Goal: Task Accomplishment & Management: Manage account settings

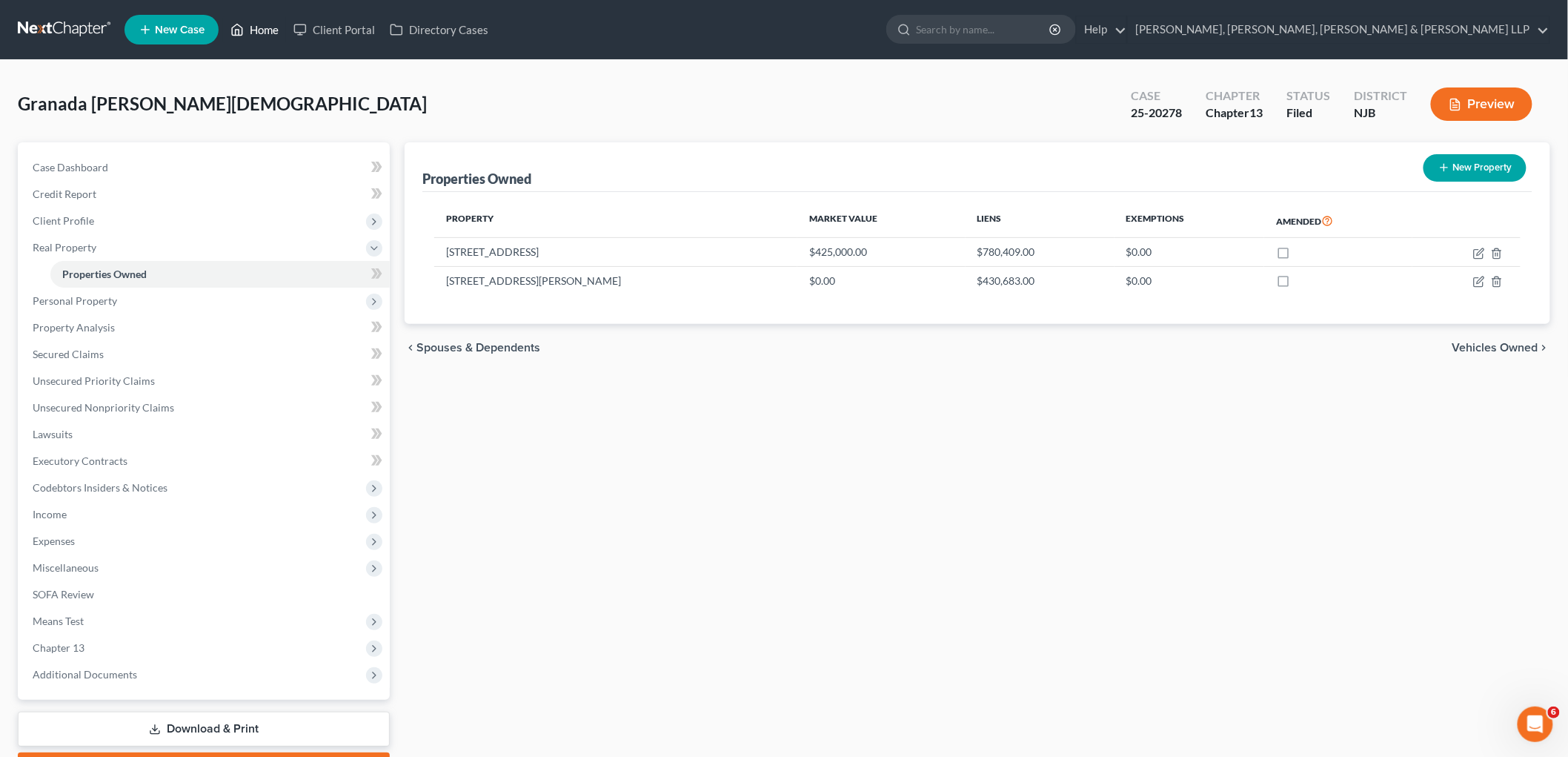
click at [264, 32] on link "Home" at bounding box center [255, 30] width 63 height 27
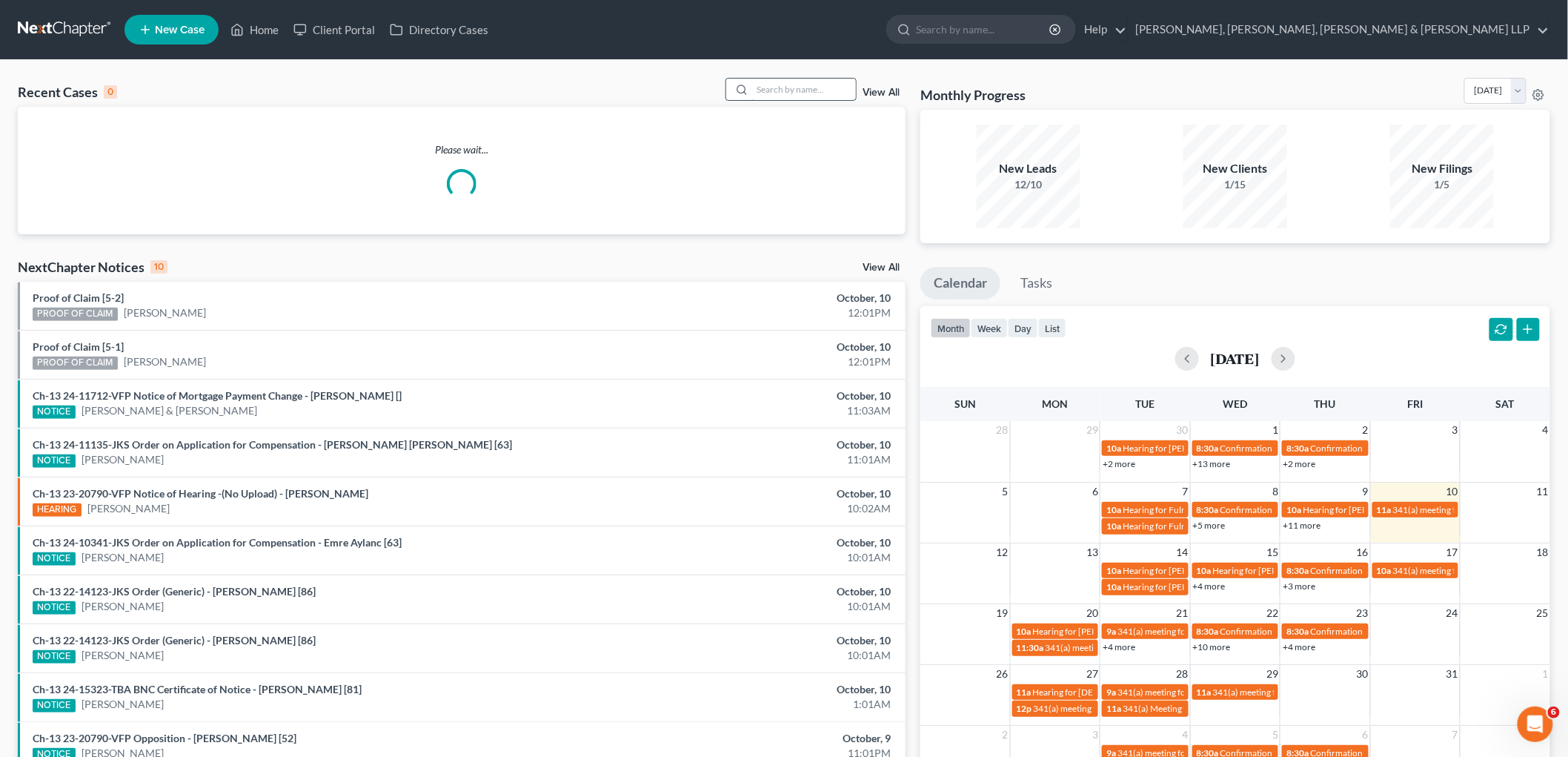
click at [824, 86] on input "search" at bounding box center [804, 89] width 104 height 21
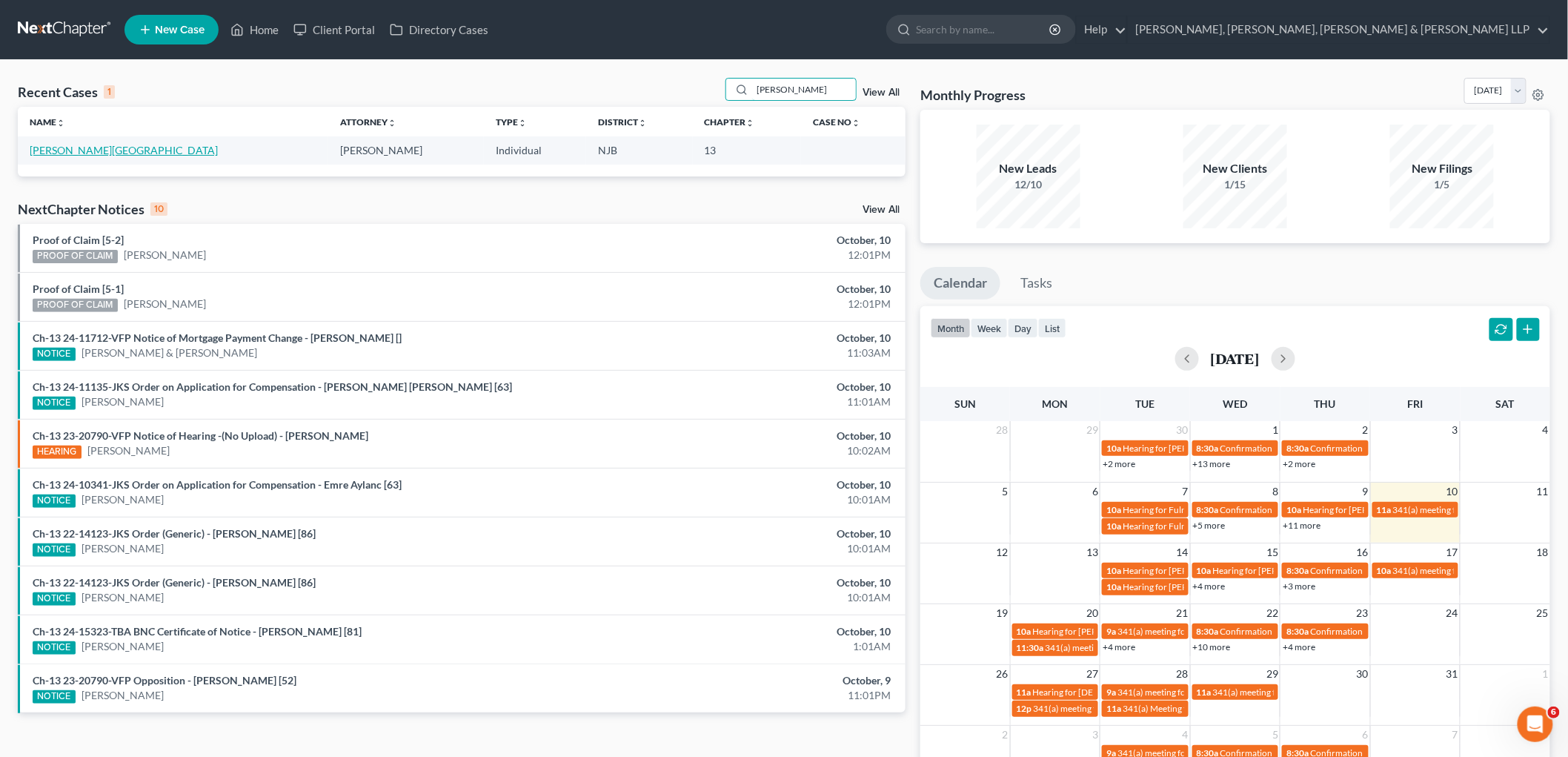
type input "[PERSON_NAME]"
click at [77, 150] on link "[PERSON_NAME][GEOGRAPHIC_DATA]" at bounding box center [124, 150] width 188 height 13
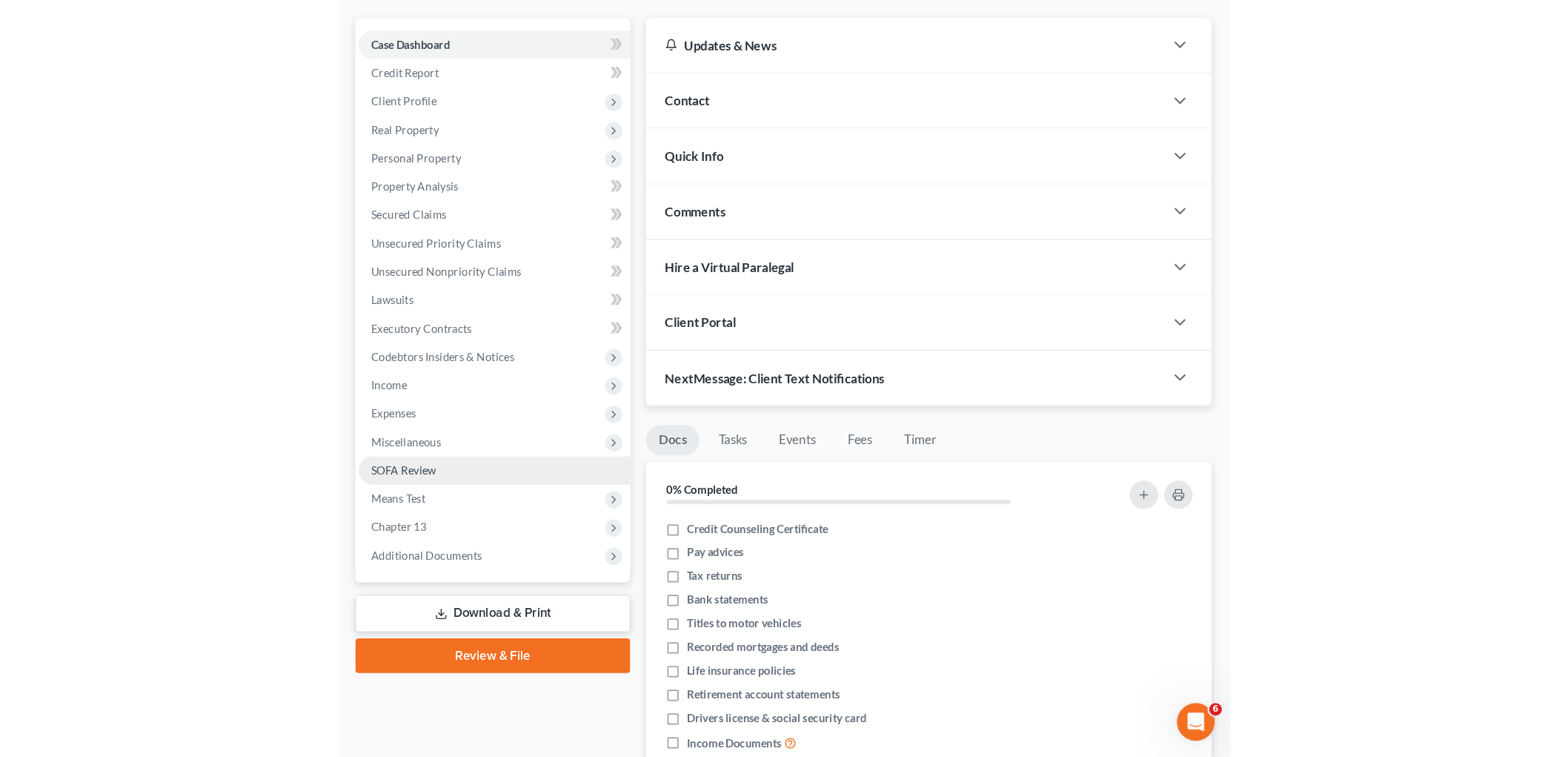
scroll to position [164, 0]
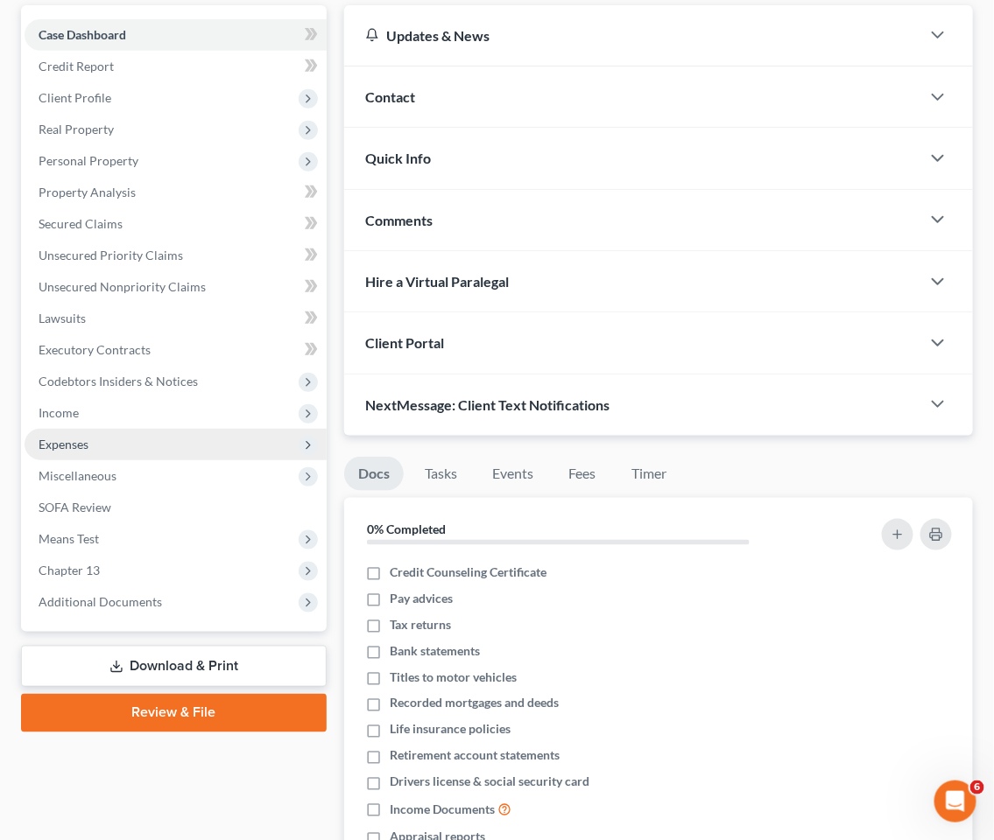
click at [70, 447] on span "Expenses" at bounding box center [64, 444] width 50 height 15
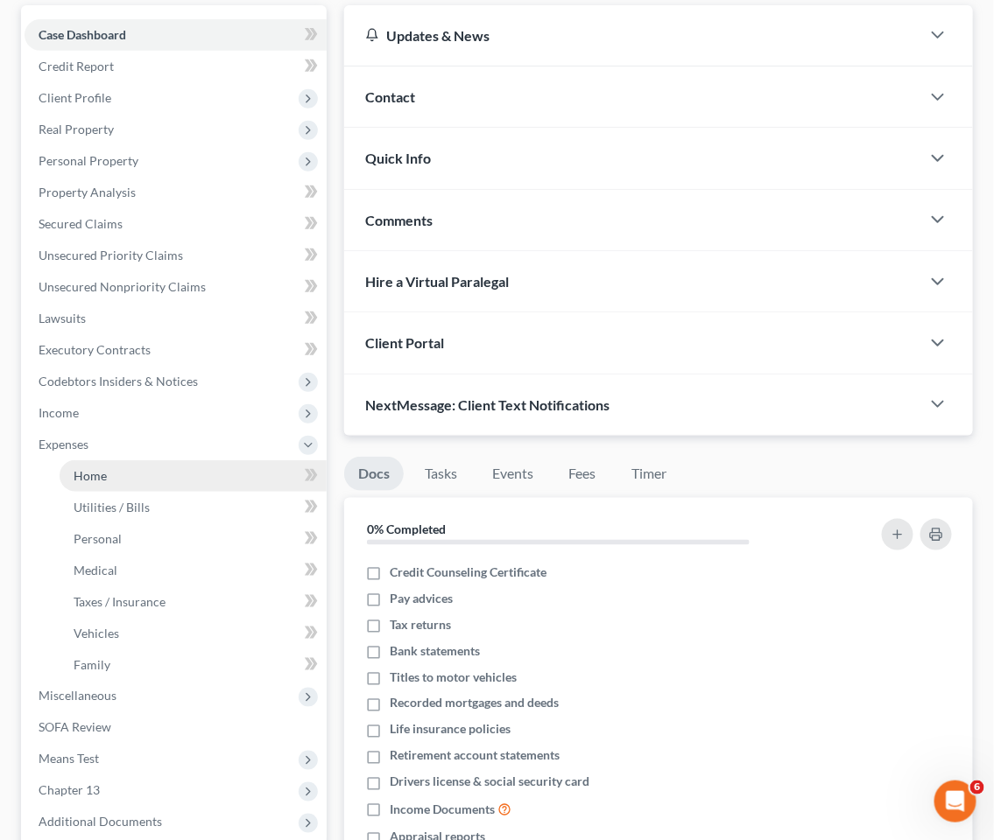
click at [94, 474] on span "Home" at bounding box center [90, 475] width 33 height 15
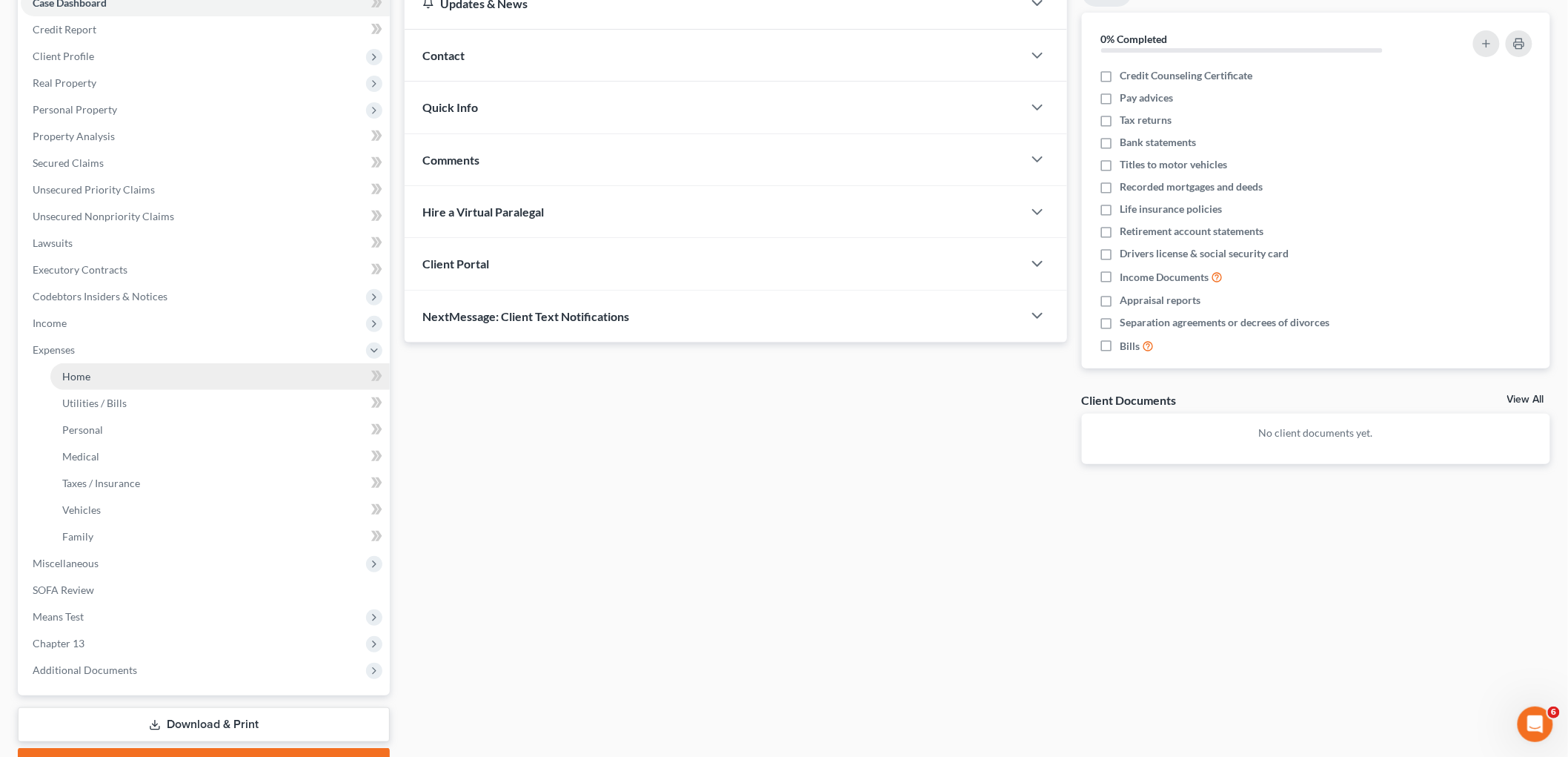
click at [91, 378] on link "Home" at bounding box center [220, 377] width 340 height 27
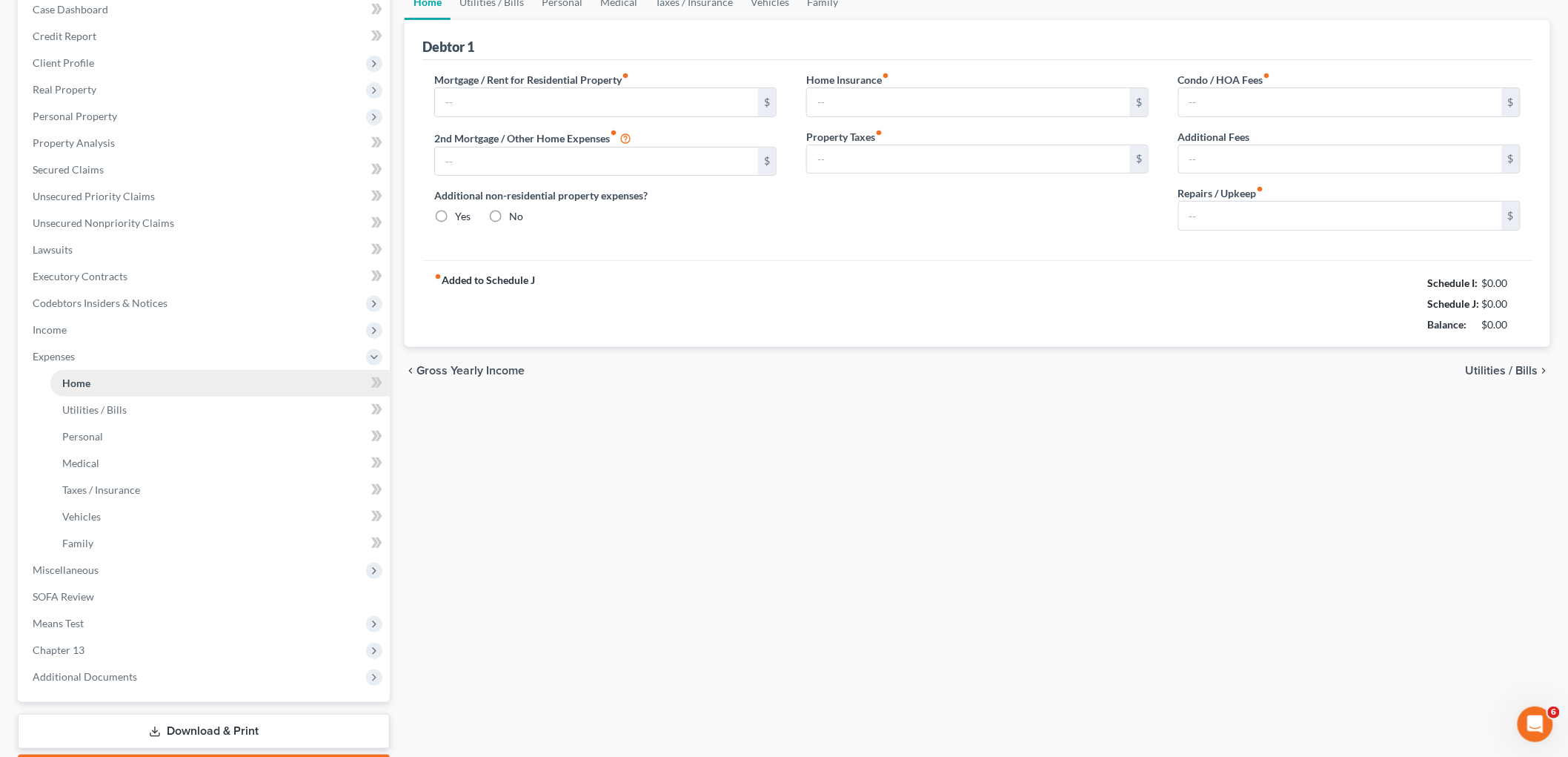
type input "2,448.72"
type input "0.00"
radio input "true"
type input "0.00"
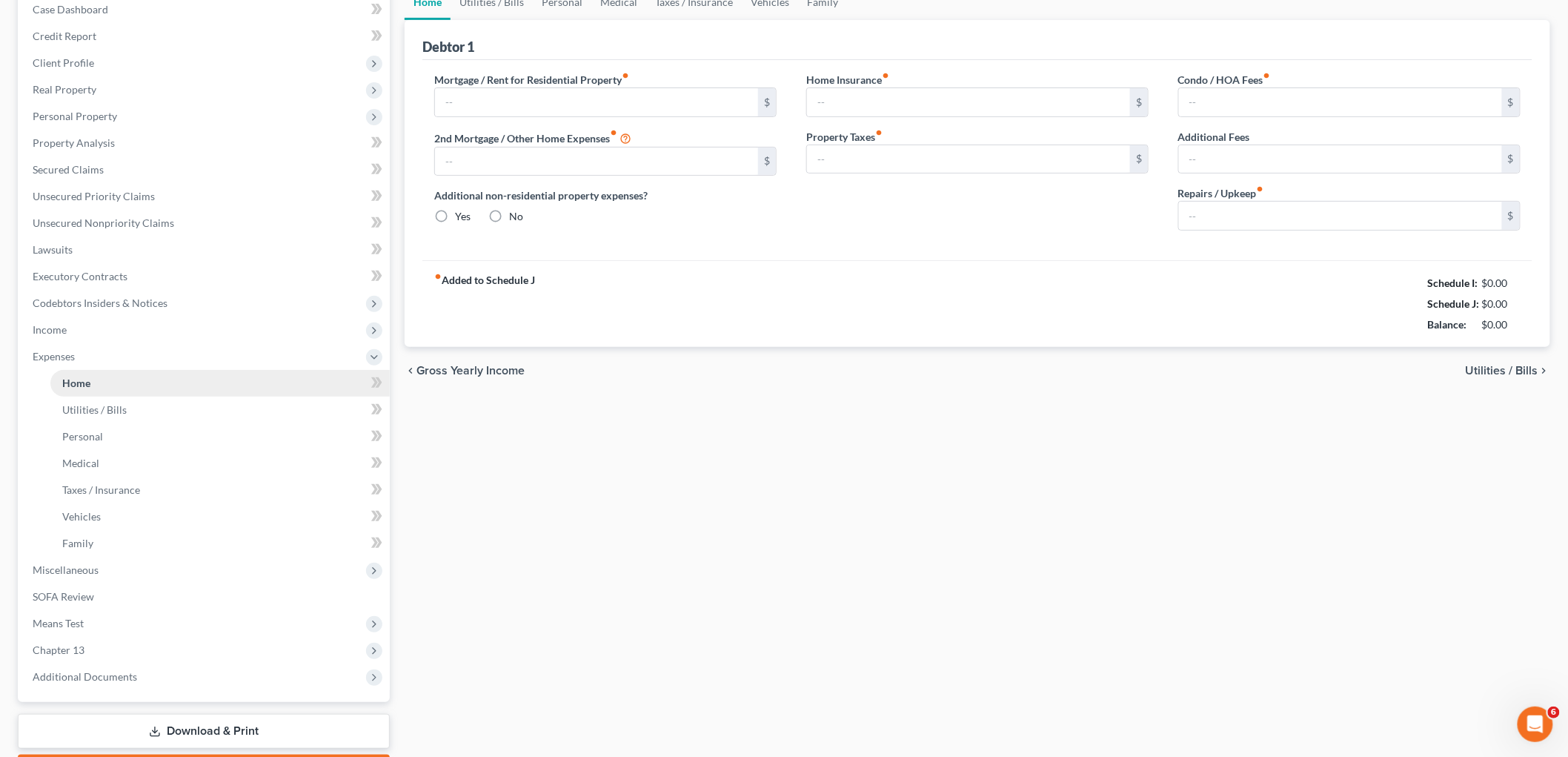
type input "0.00"
type input "150.00"
drag, startPoint x: 79, startPoint y: 373, endPoint x: 86, endPoint y: 383, distance: 12.2
click at [79, 373] on ul "Case Dashboard Payments Invoices Payments Payments Credit Report Client Profile" at bounding box center [206, 343] width 369 height 693
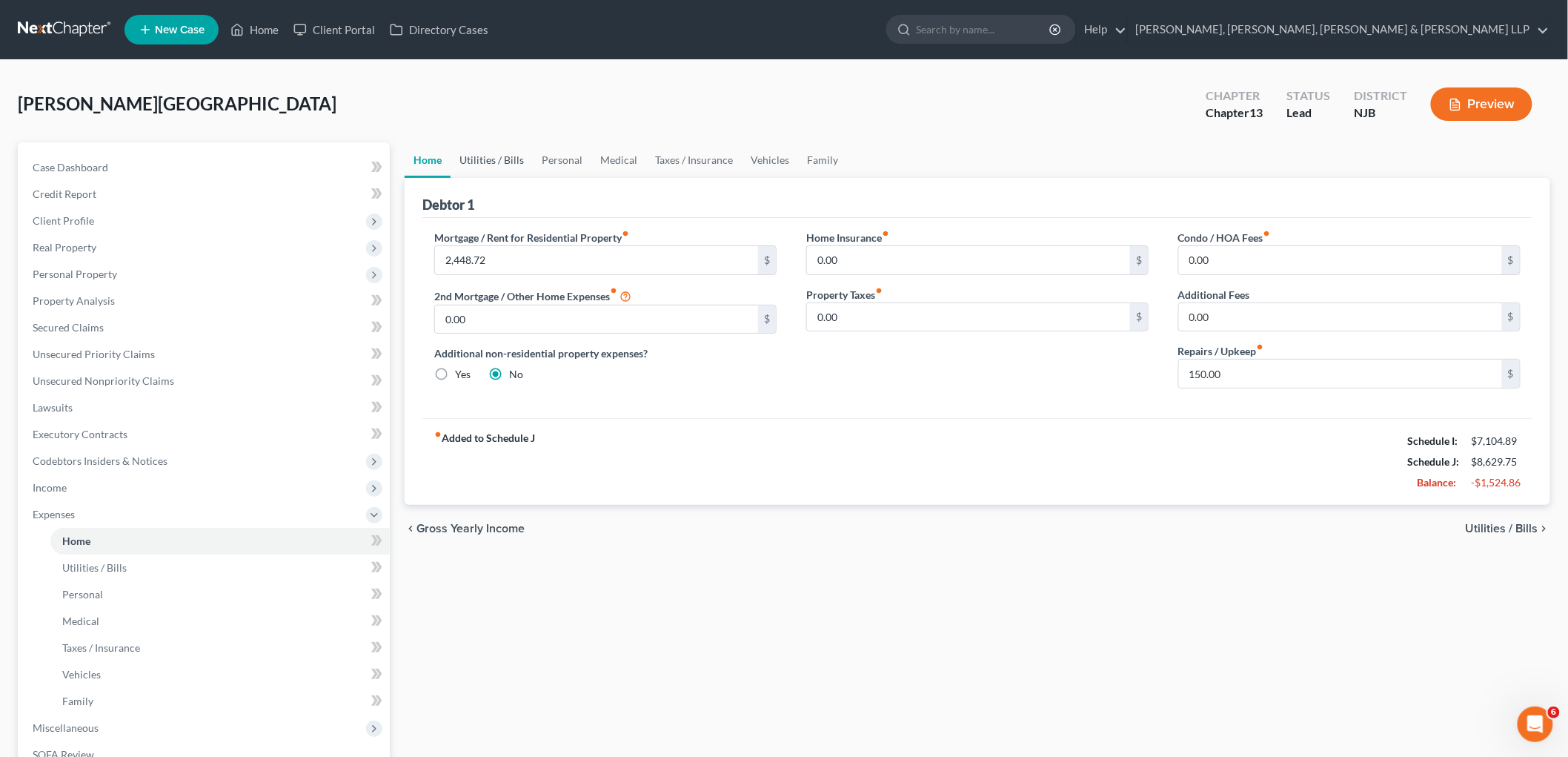
click at [497, 157] on link "Utilities / Bills" at bounding box center [491, 160] width 82 height 36
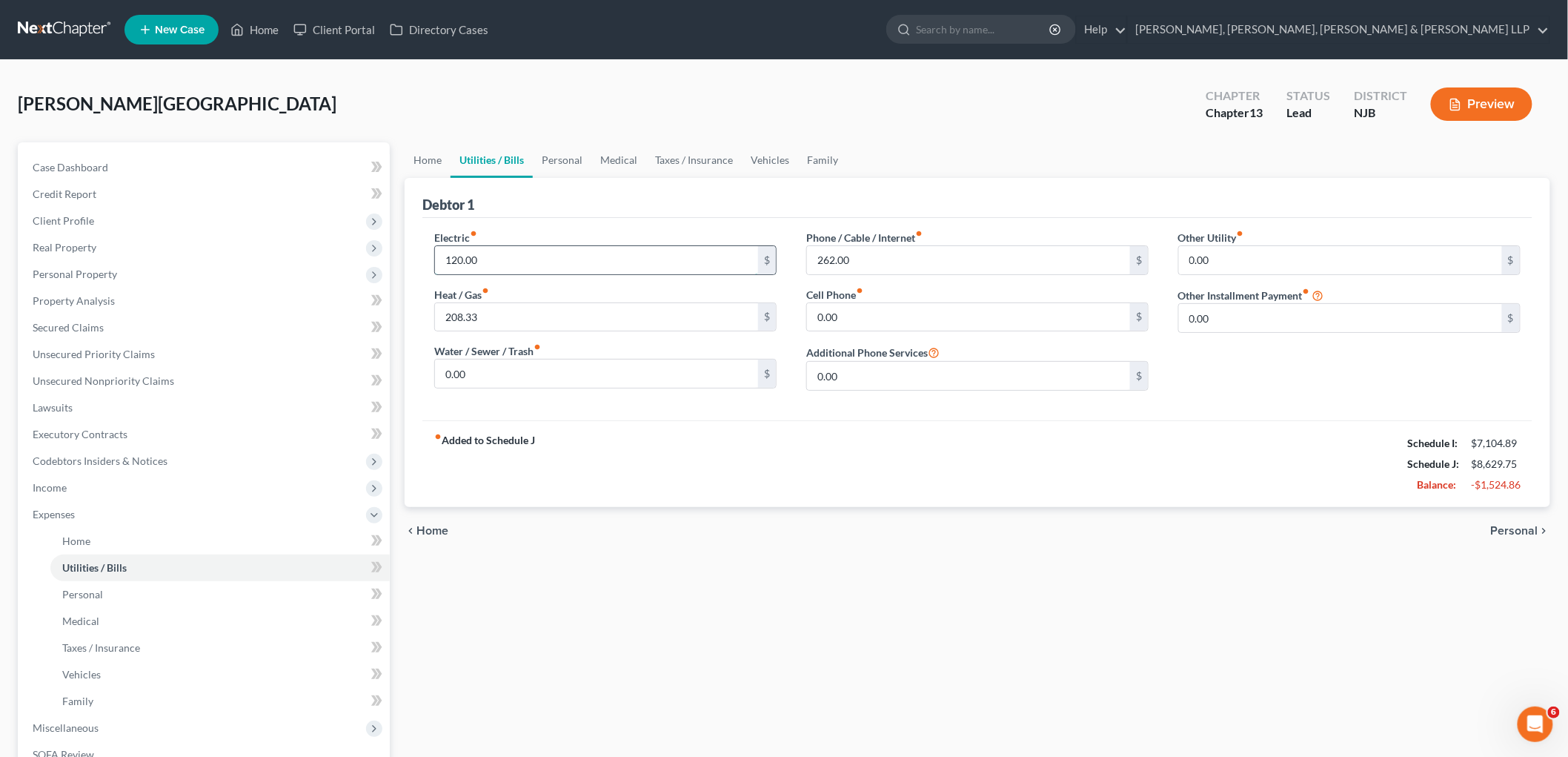
click at [516, 265] on input "120.00" at bounding box center [597, 260] width 323 height 28
click at [505, 318] on input "208.33" at bounding box center [597, 317] width 323 height 28
click at [864, 257] on input "262.00" at bounding box center [969, 260] width 323 height 28
click at [568, 157] on link "Personal" at bounding box center [561, 160] width 58 height 36
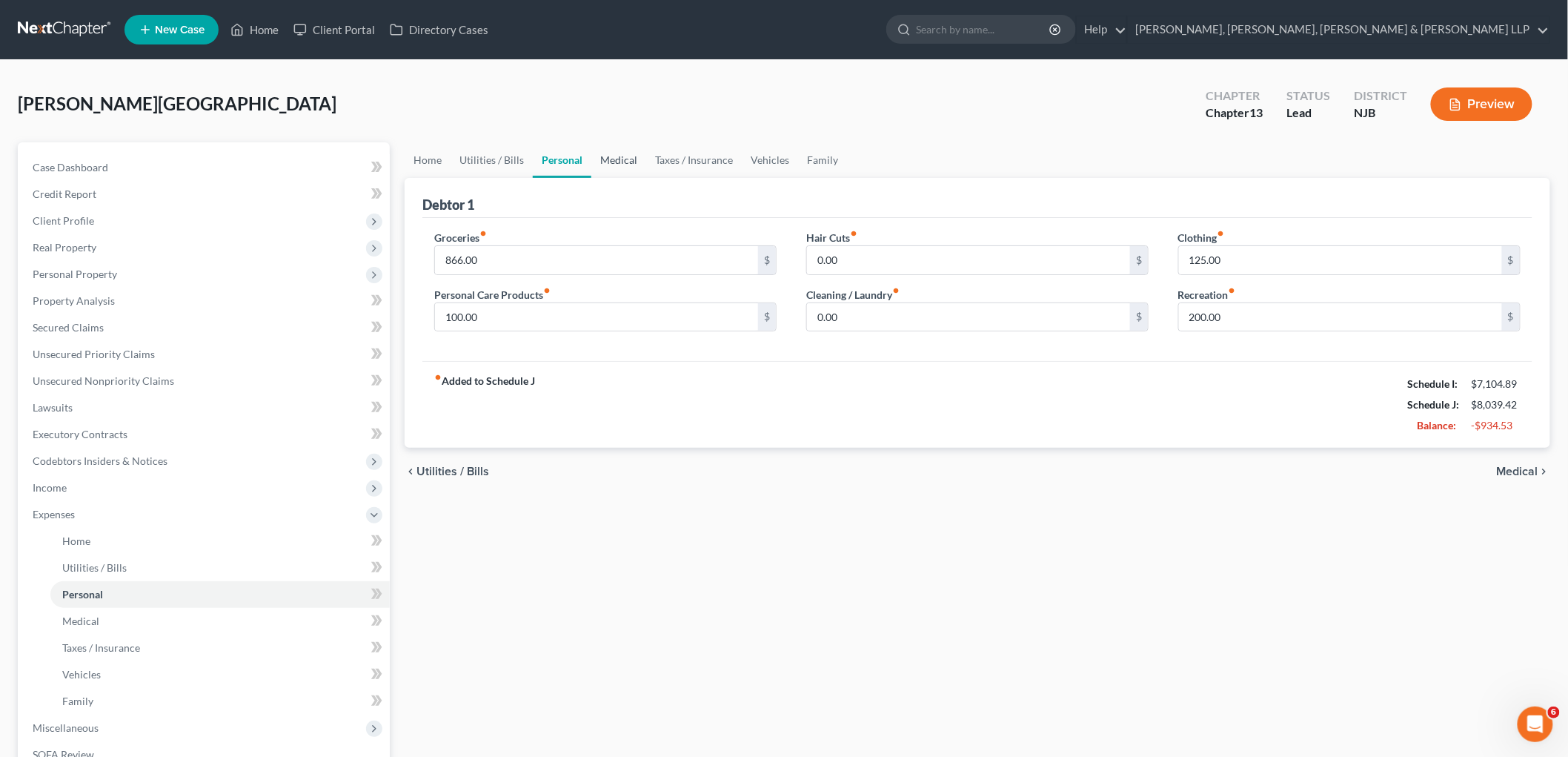
click at [616, 156] on link "Medical" at bounding box center [619, 160] width 55 height 36
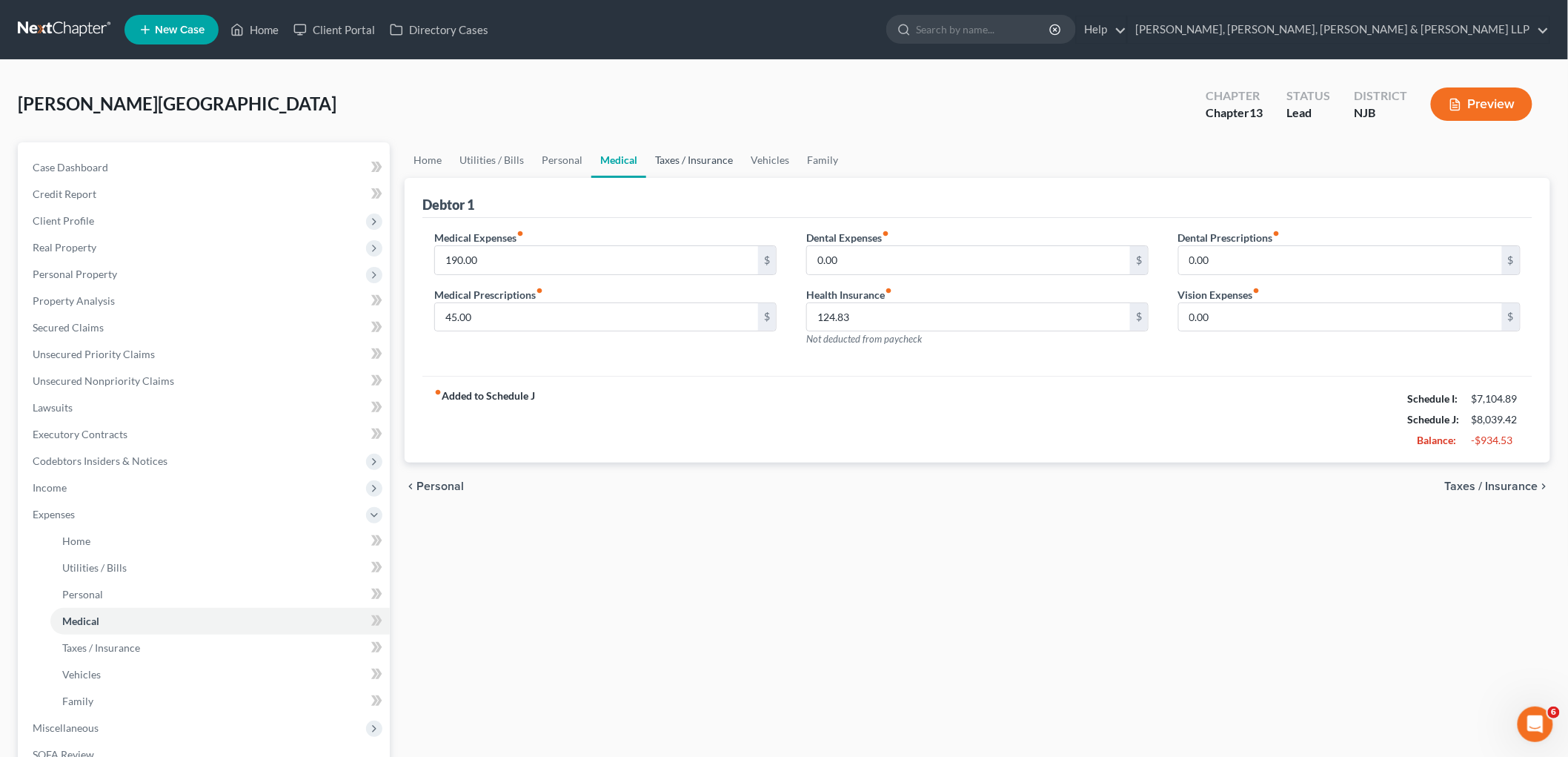
click at [671, 162] on link "Taxes / Insurance" at bounding box center [693, 160] width 96 height 36
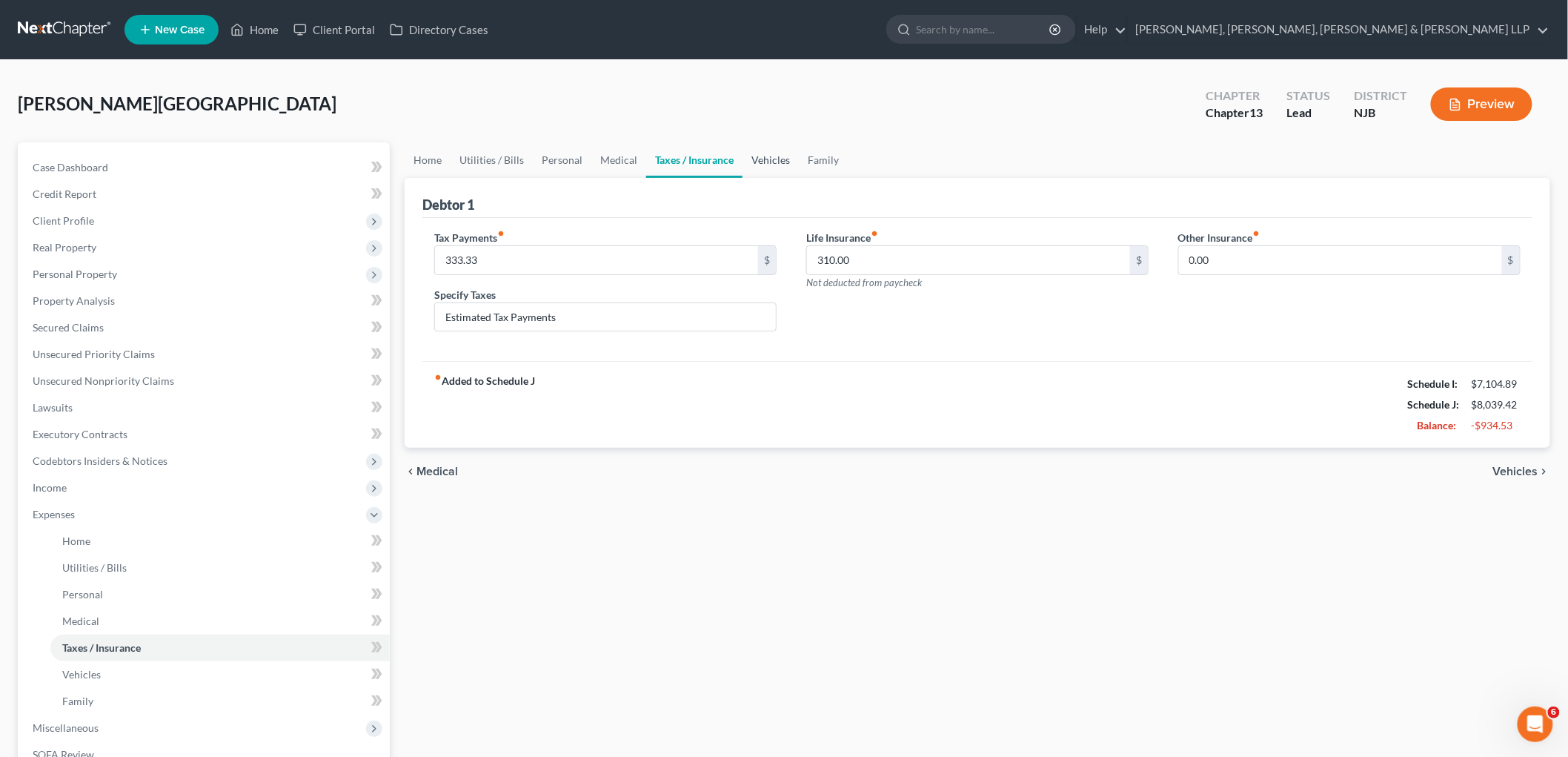
click at [771, 157] on link "Vehicles" at bounding box center [770, 160] width 57 height 36
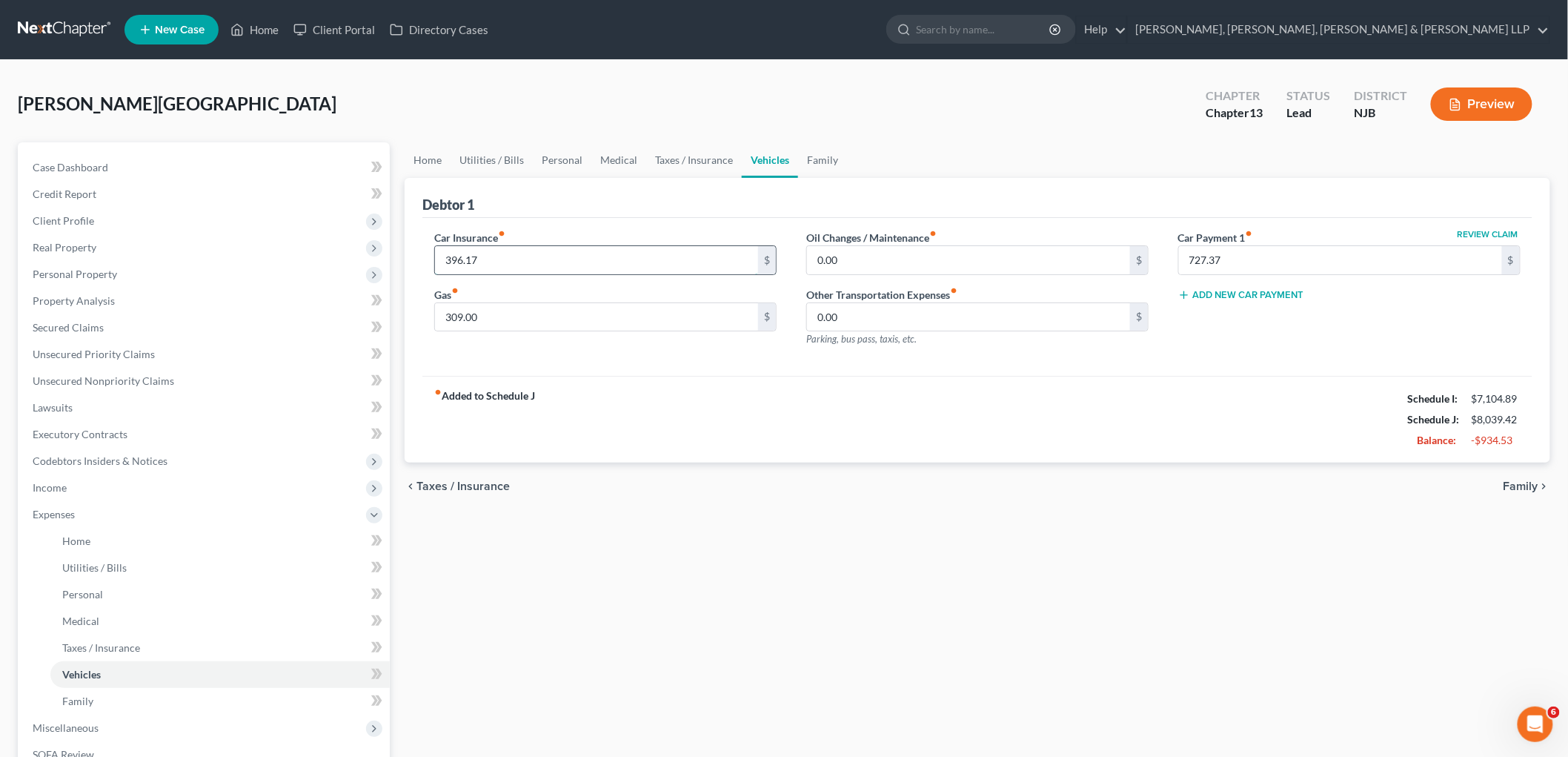
click at [513, 257] on input "396.17" at bounding box center [597, 260] width 323 height 28
click at [528, 318] on input "309.00" at bounding box center [597, 317] width 323 height 28
click at [1252, 260] on input "727.37" at bounding box center [1341, 260] width 323 height 28
click at [1246, 380] on div "fiber_manual_record Added to Schedule J Schedule I: $7,104.89 Schedule J: $7,33…" at bounding box center [977, 419] width 1110 height 86
click at [811, 157] on link "Family" at bounding box center [823, 160] width 49 height 36
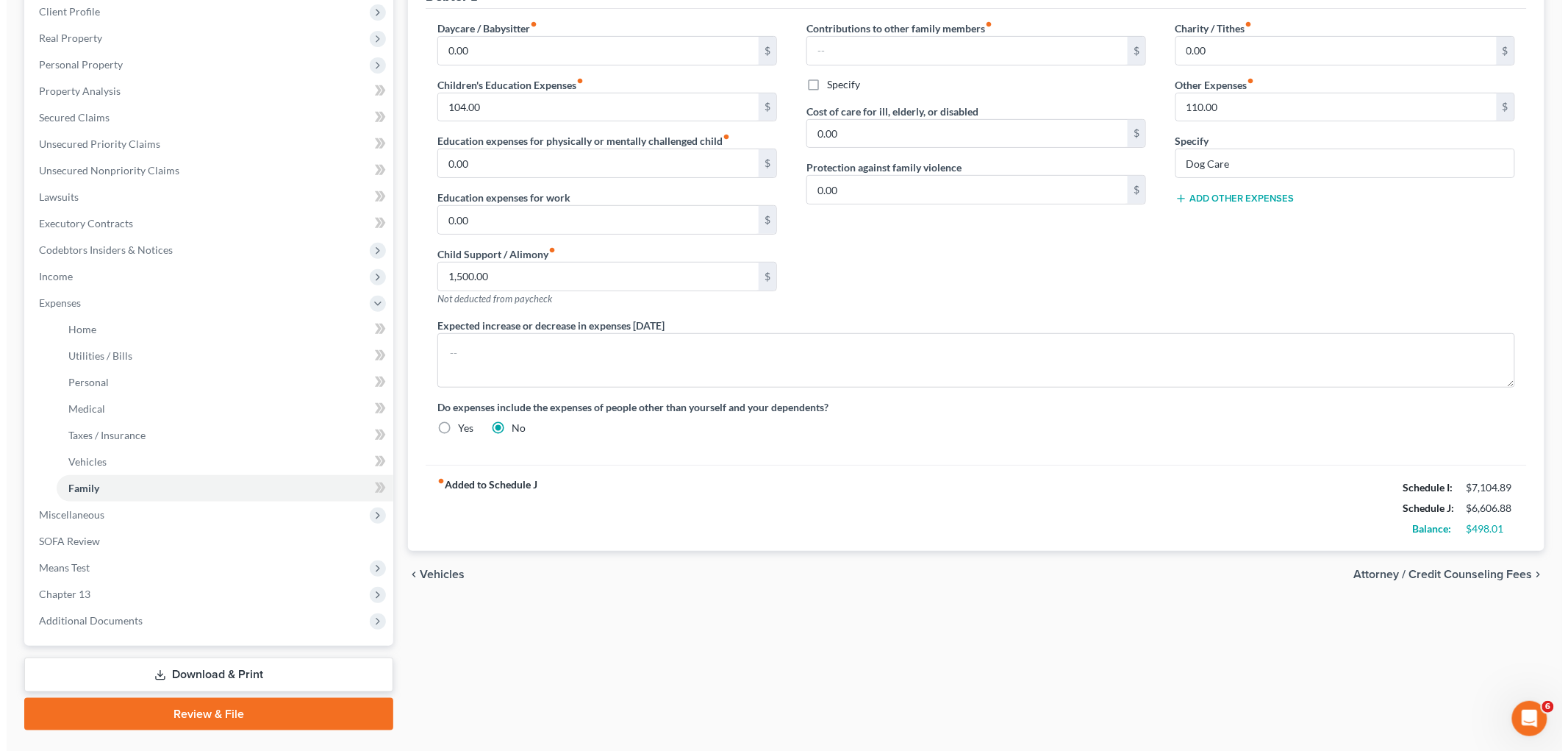
scroll to position [240, 0]
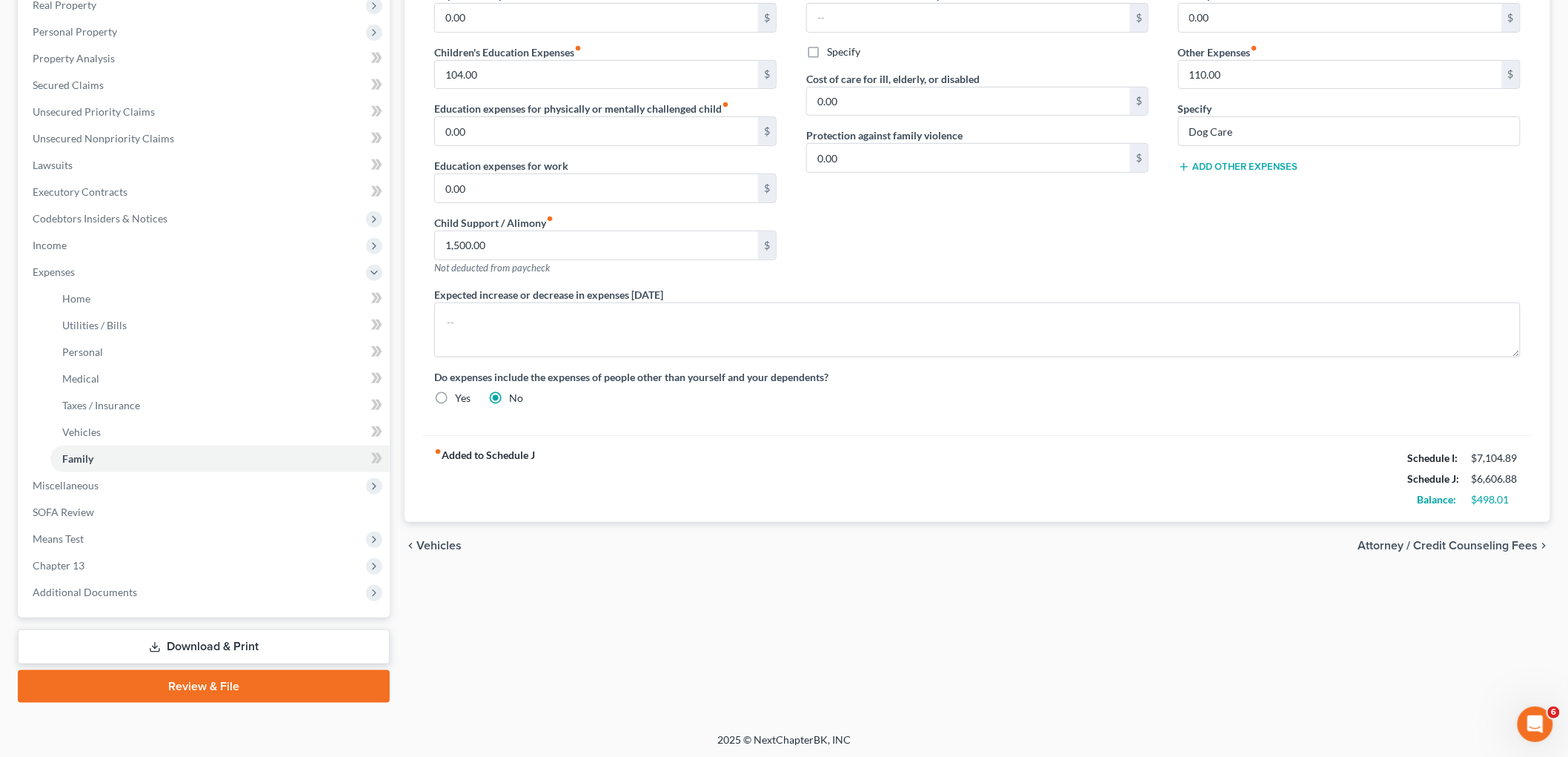
click at [1378, 544] on span "Attorney / Credit Counseling Fees" at bounding box center [1449, 545] width 180 height 12
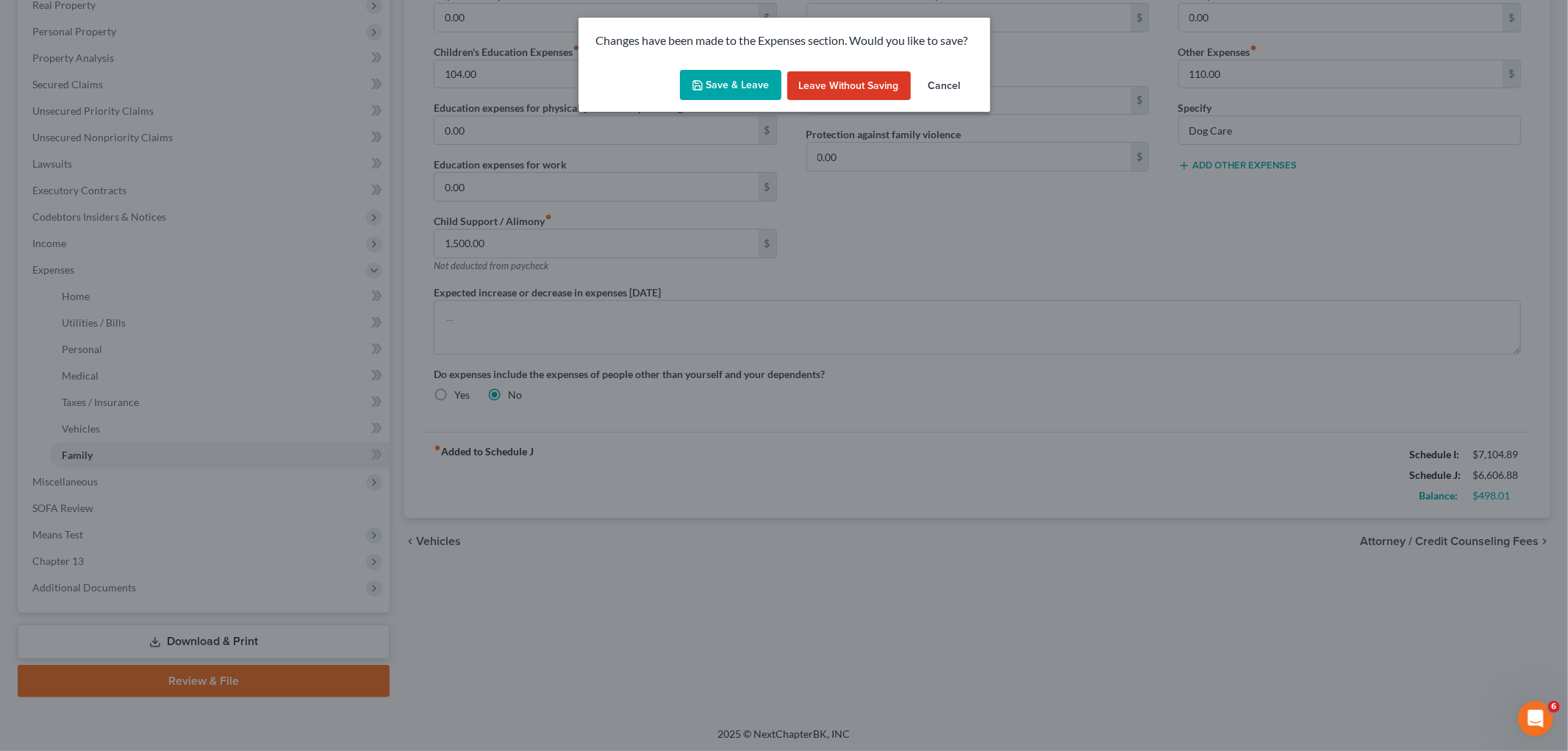
click at [725, 84] on button "Save & Leave" at bounding box center [731, 85] width 102 height 31
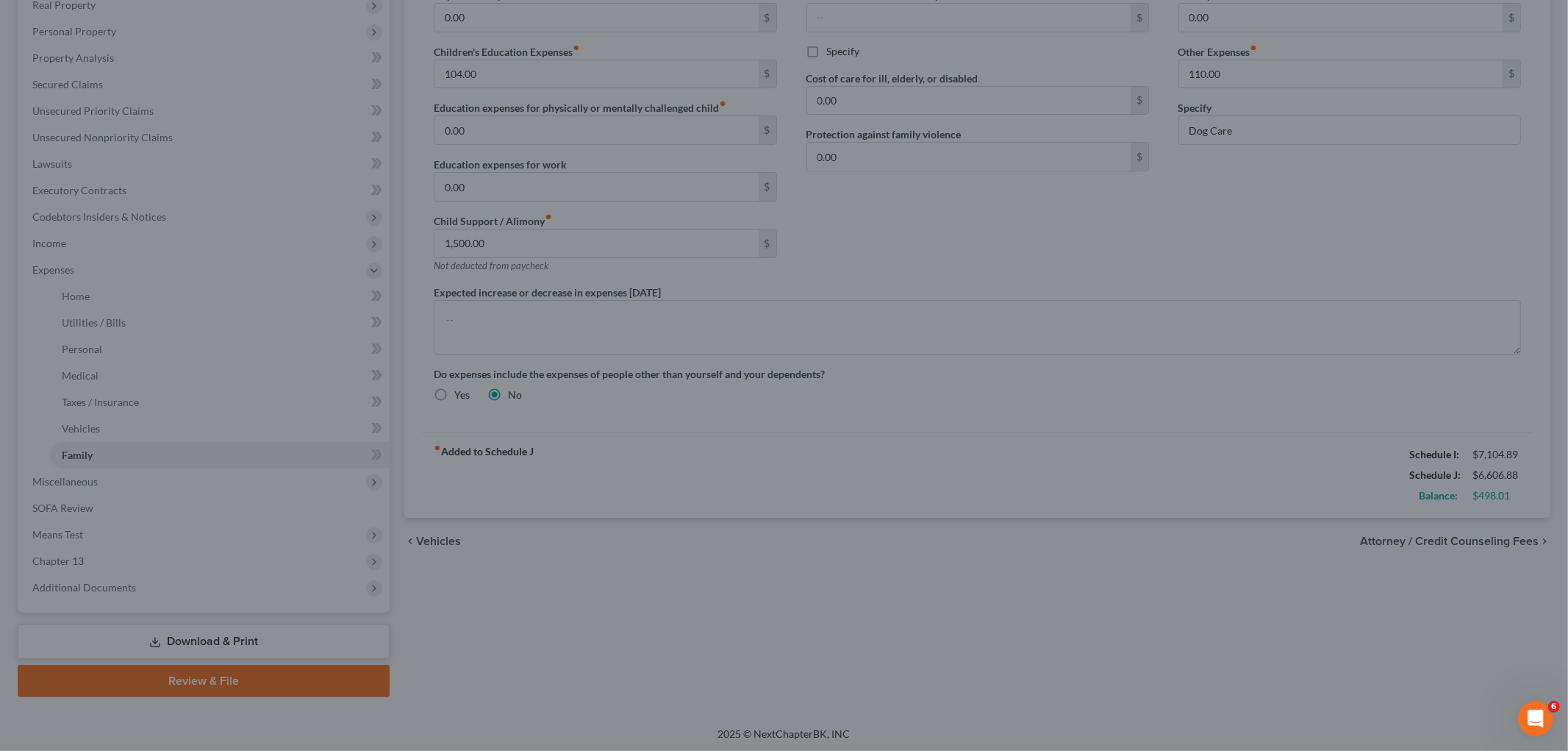
select select "0"
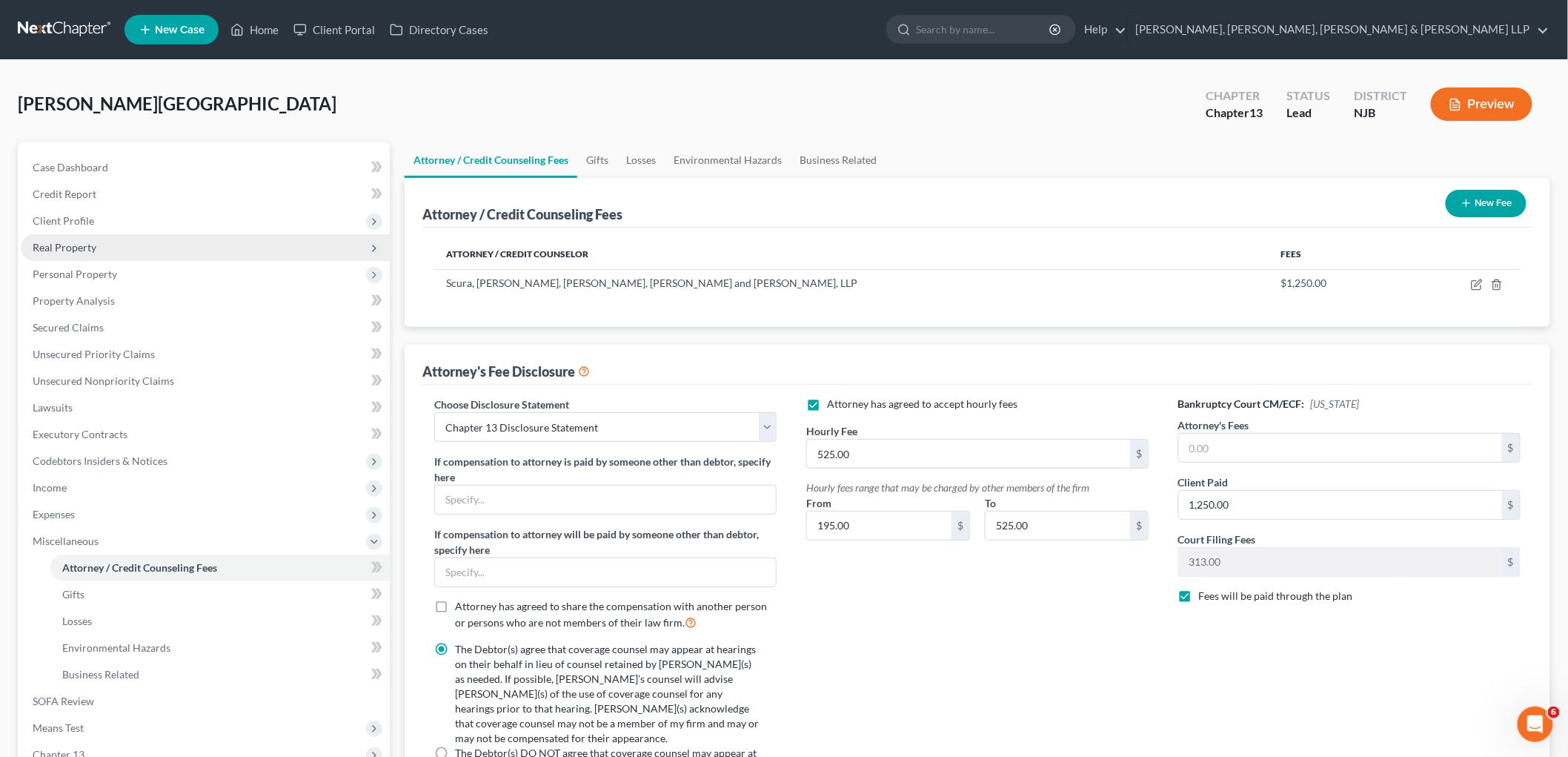
click at [63, 241] on span "Real Property" at bounding box center [64, 247] width 63 height 13
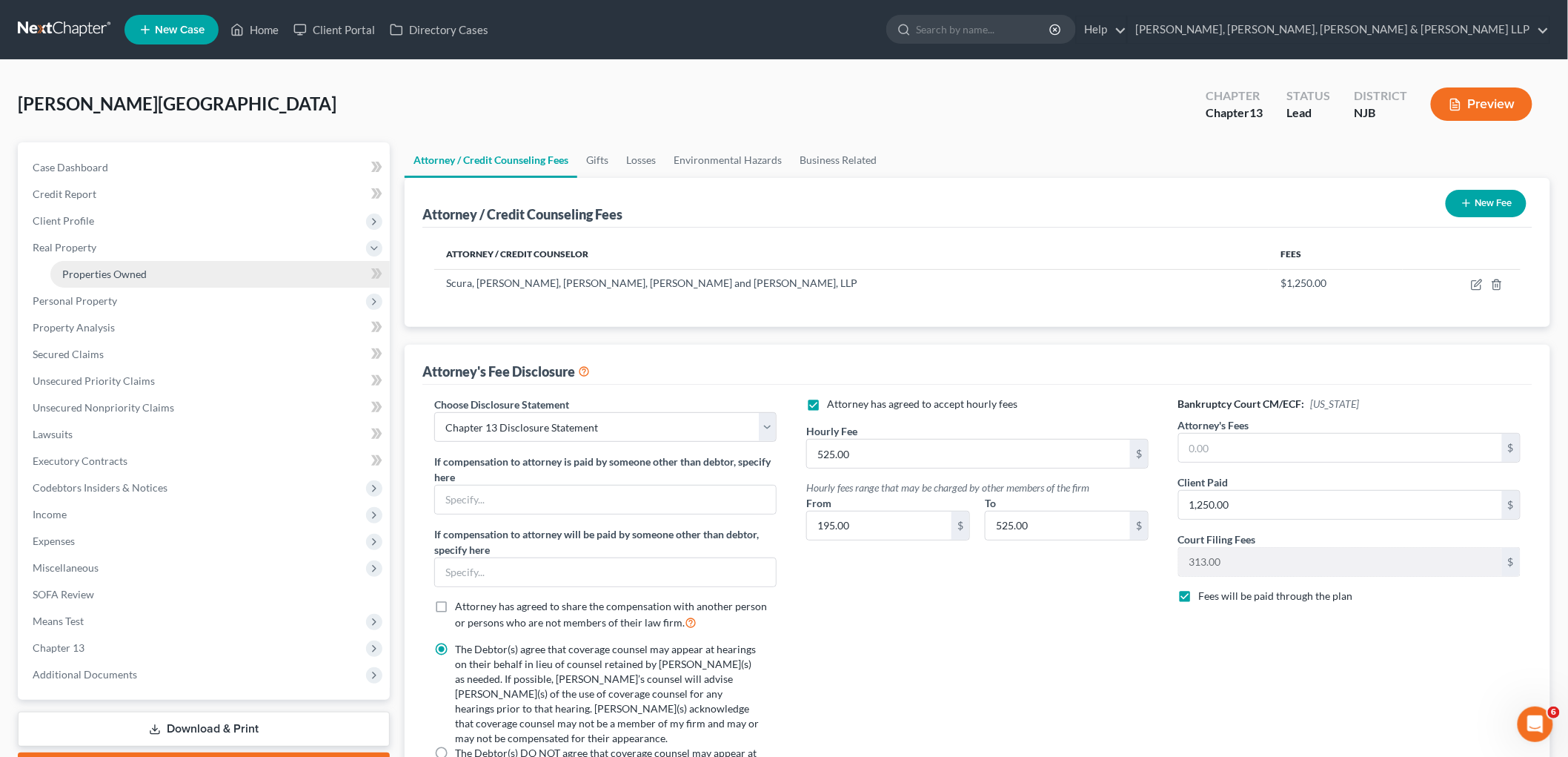
click at [93, 268] on span "Properties Owned" at bounding box center [105, 274] width 85 height 13
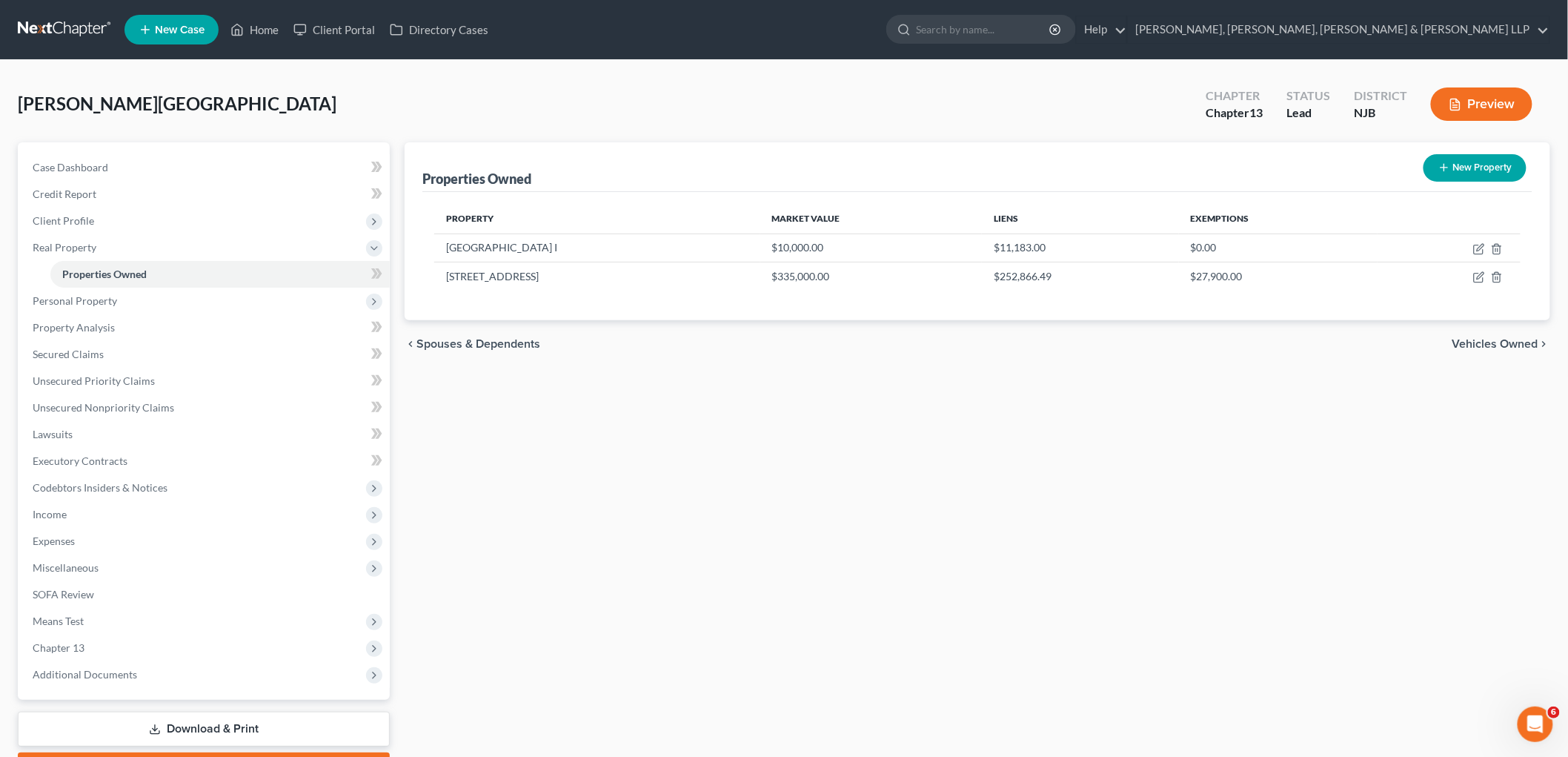
click at [1469, 341] on span "Vehicles Owned" at bounding box center [1496, 344] width 86 height 12
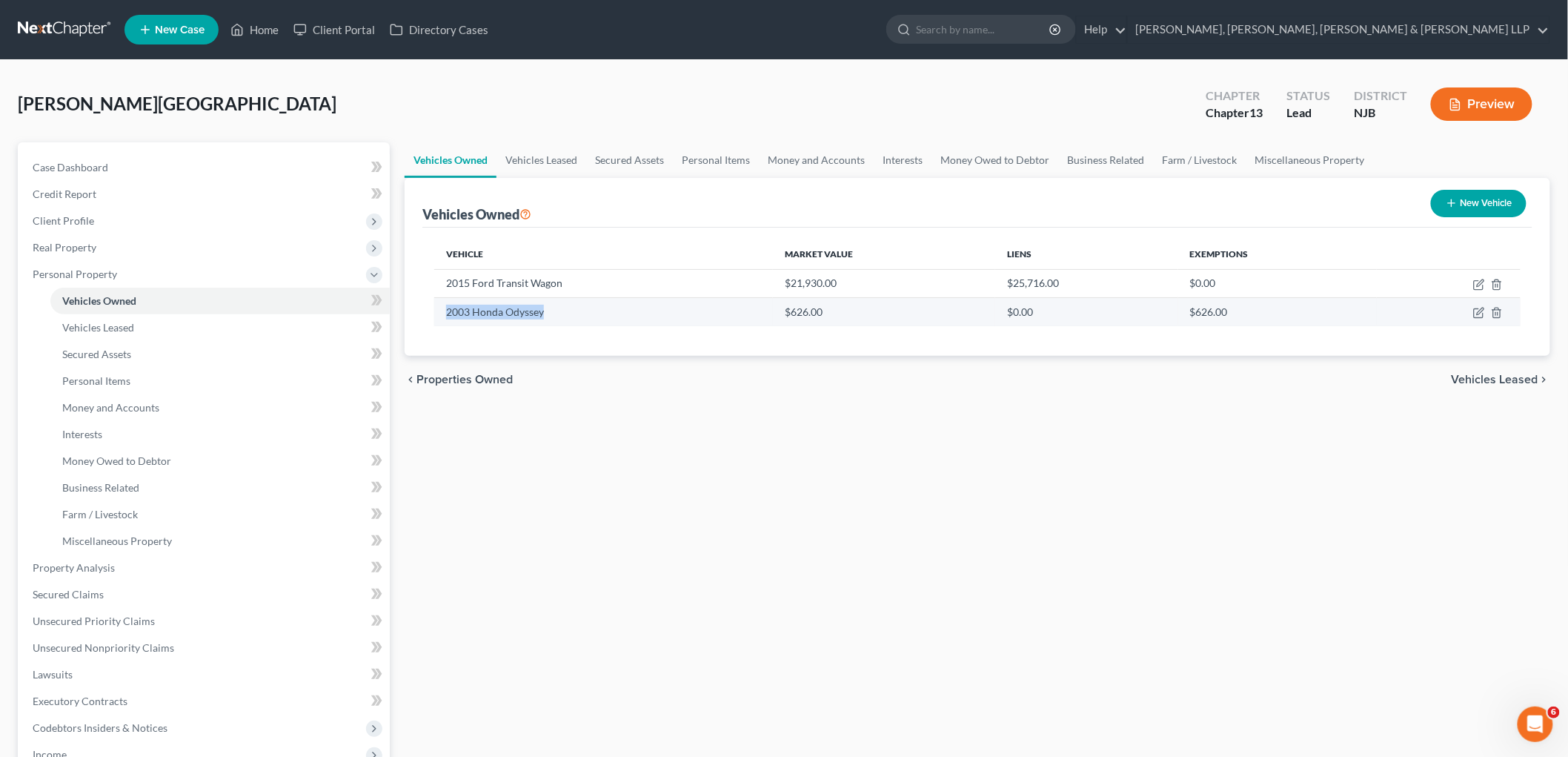
drag, startPoint x: 556, startPoint y: 309, endPoint x: 446, endPoint y: 309, distance: 110.0
click at [446, 309] on td "2003 Honda Odyssey" at bounding box center [604, 312] width 339 height 28
copy td "2003 Honda Odyssey"
click at [1493, 312] on icon "button" at bounding box center [1497, 312] width 7 height 9
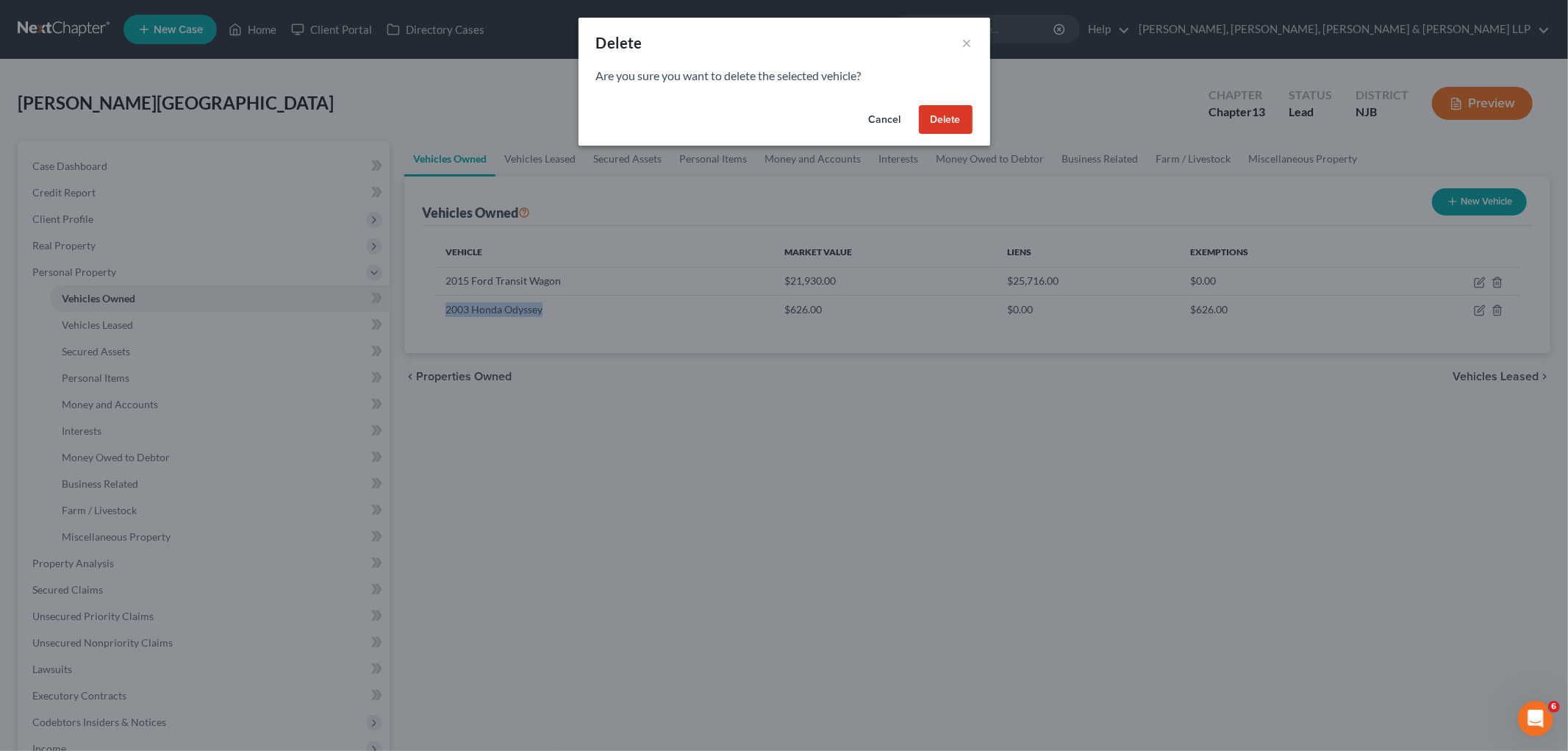
click at [953, 118] on button "Delete" at bounding box center [946, 119] width 54 height 29
